Goal: Find specific page/section: Find specific page/section

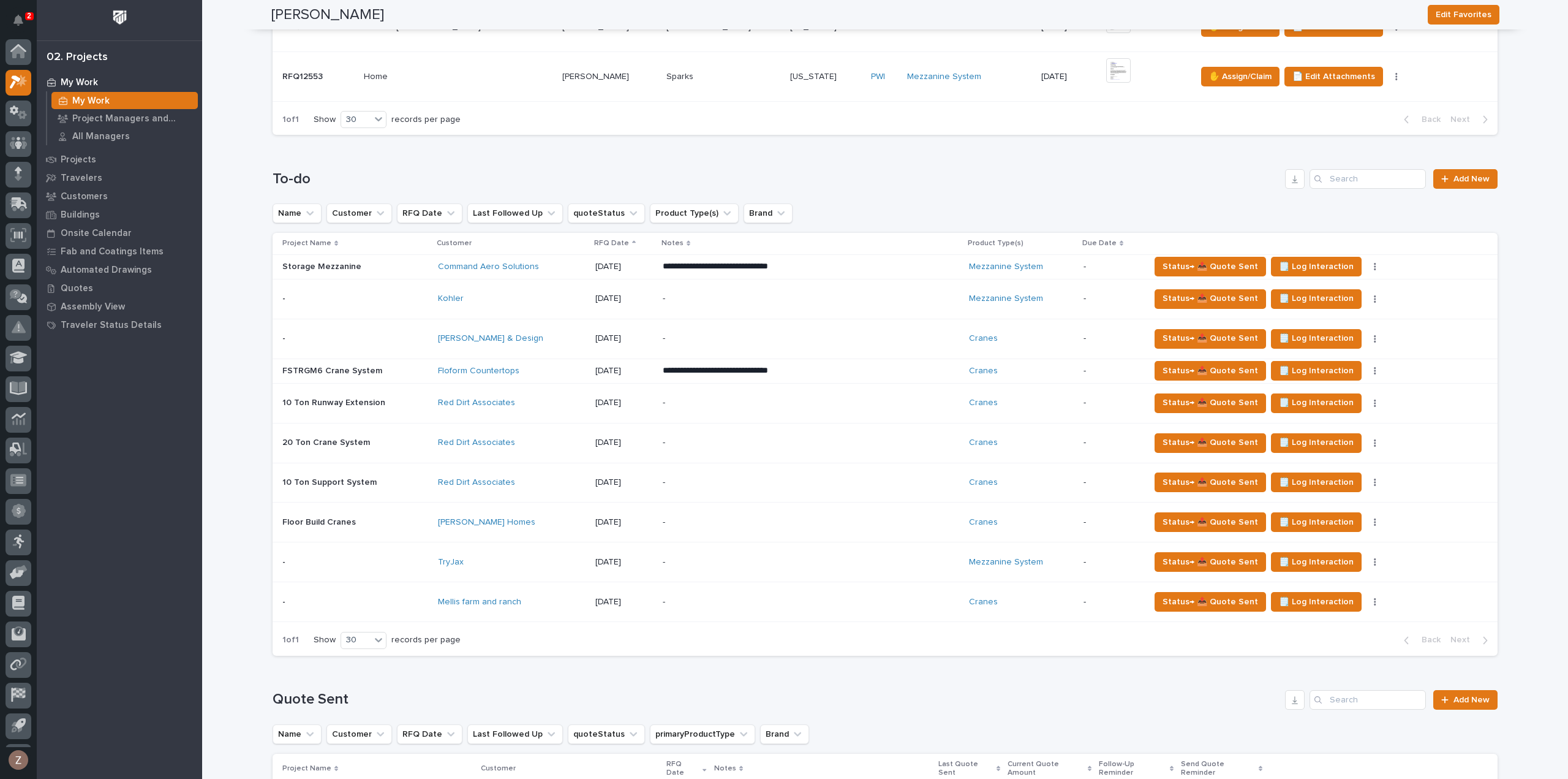
scroll to position [27, 0]
click at [23, 25] on button "Notifications" at bounding box center [18, 20] width 26 height 26
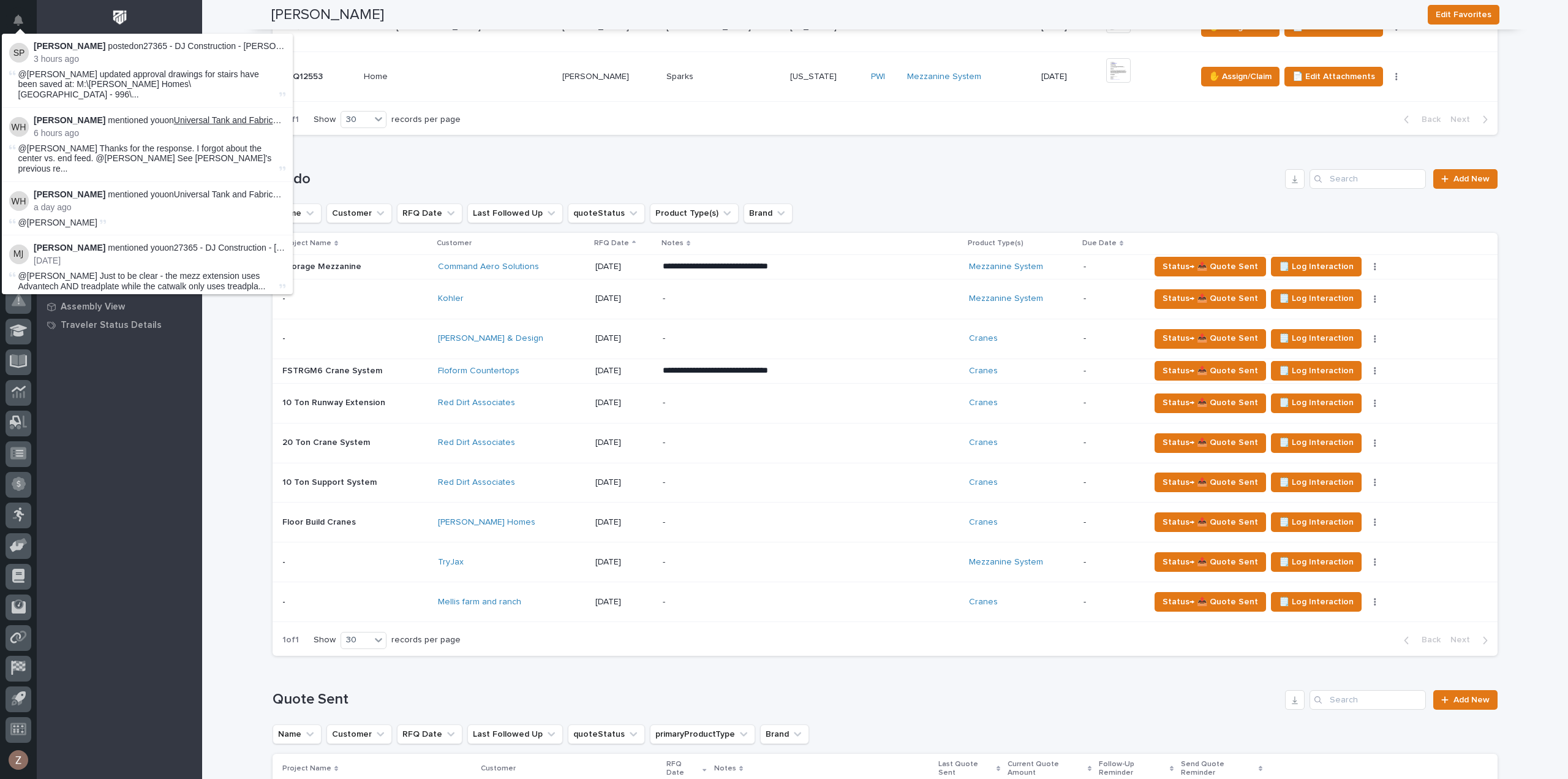
click at [230, 116] on link "Universal Tank and Fabrication - Building Addition - SMTRGDG25 Crane System" at bounding box center [327, 121] width 306 height 10
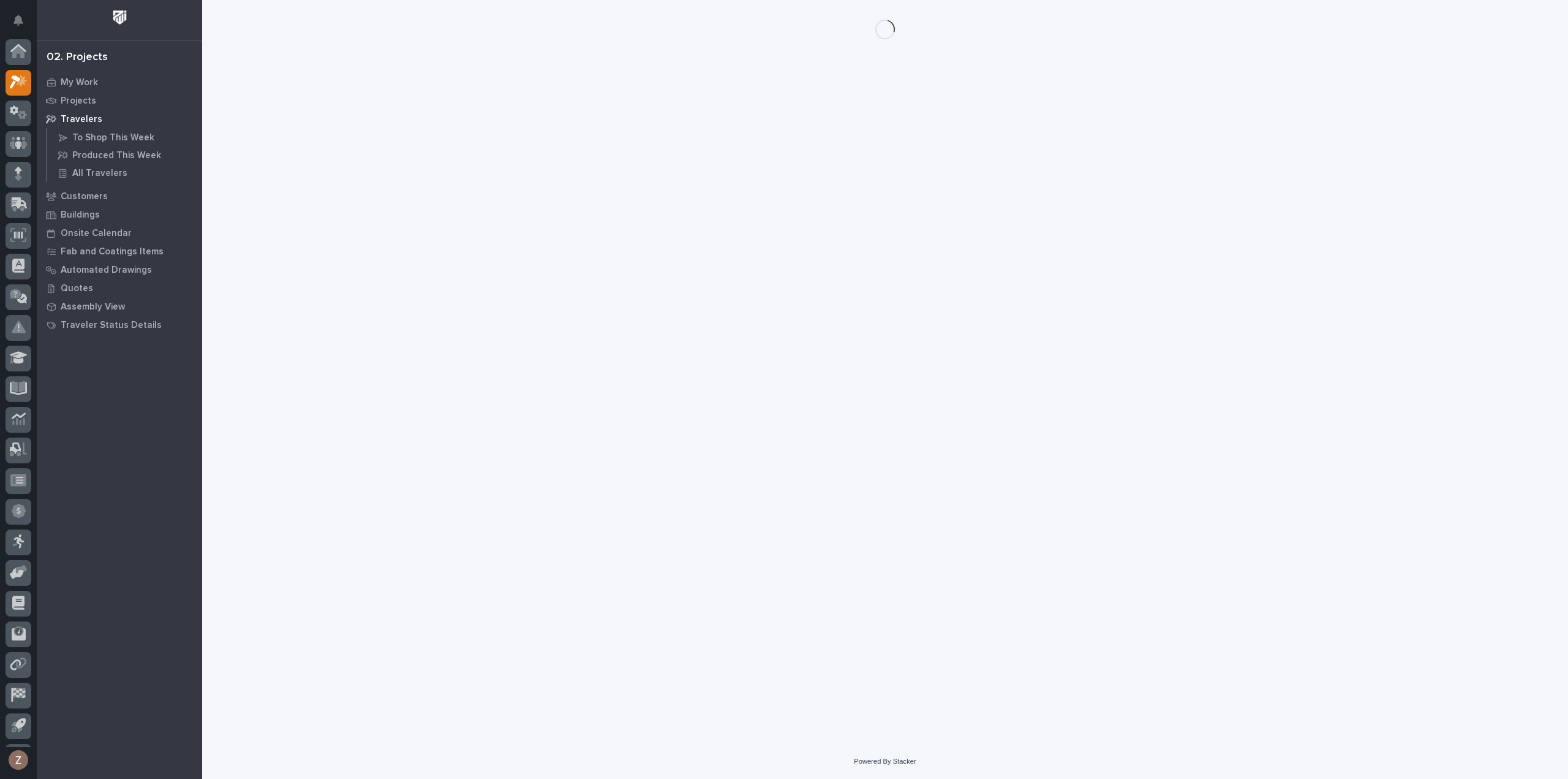
scroll to position [27, 0]
